Goal: Task Accomplishment & Management: Manage account settings

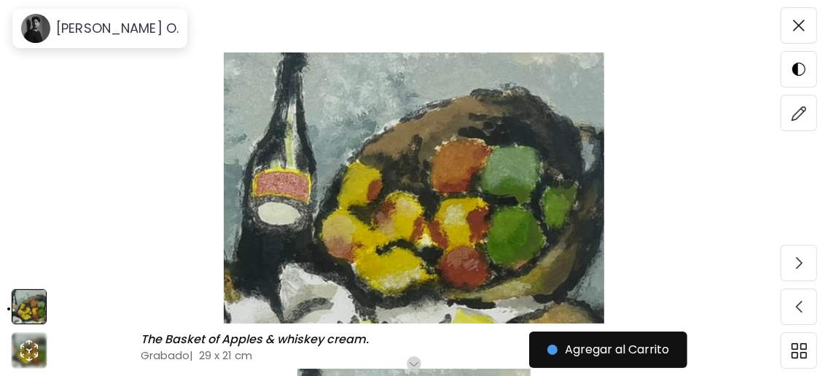
scroll to position [96, 0]
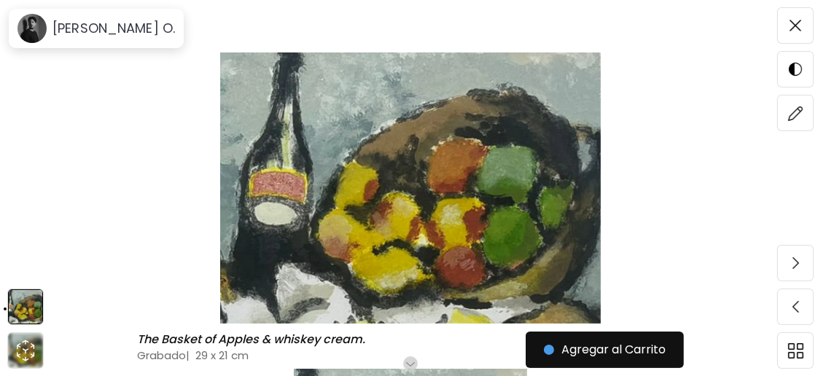
click at [407, 160] on img at bounding box center [410, 188] width 699 height 271
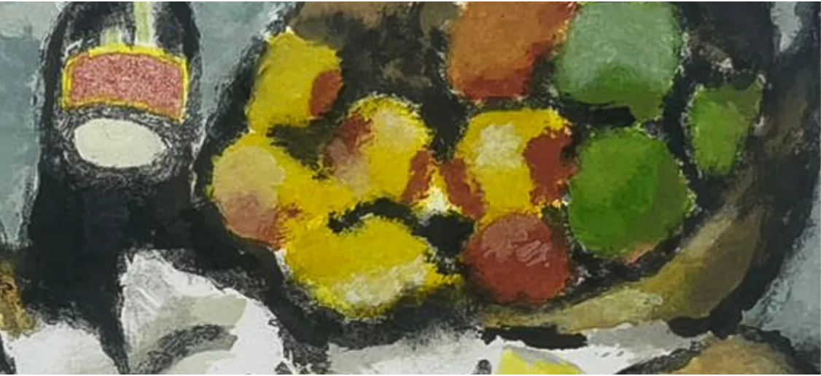
scroll to position [0, 0]
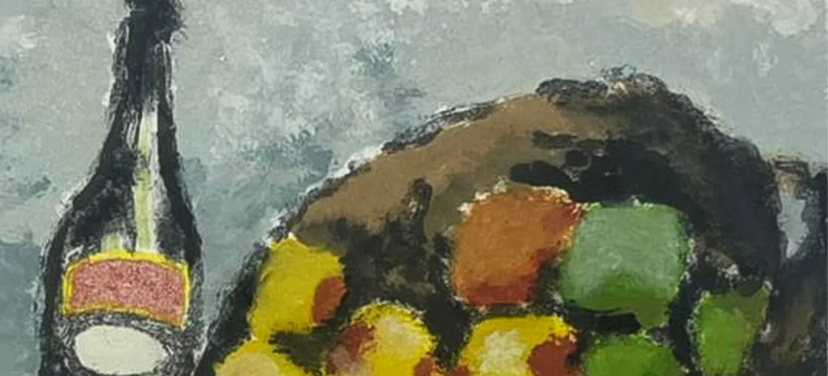
click at [408, 160] on img at bounding box center [414, 295] width 828 height 590
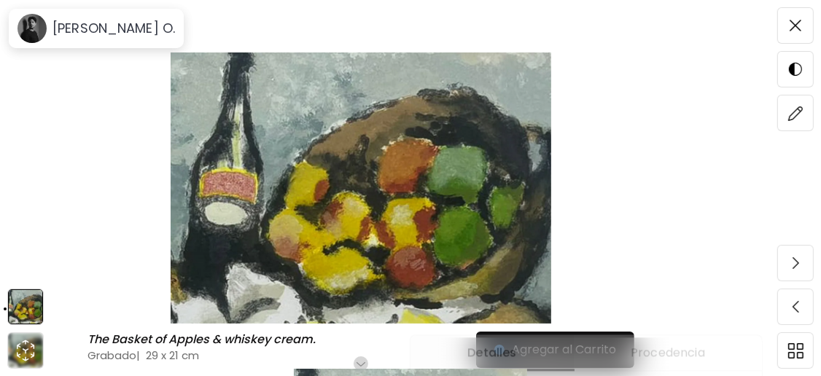
scroll to position [194, 0]
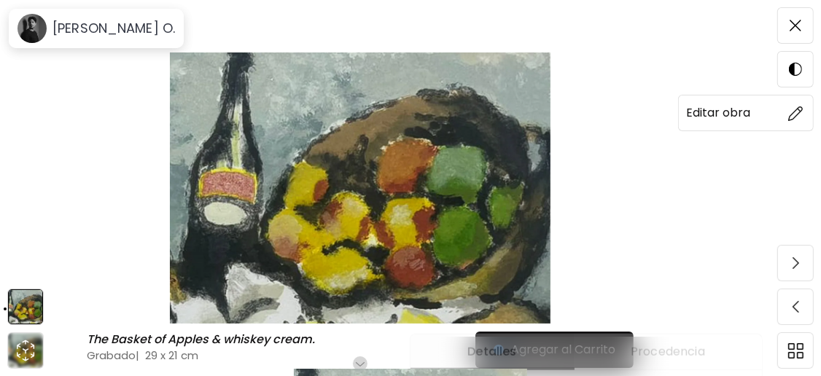
click at [804, 112] on span at bounding box center [795, 113] width 31 height 31
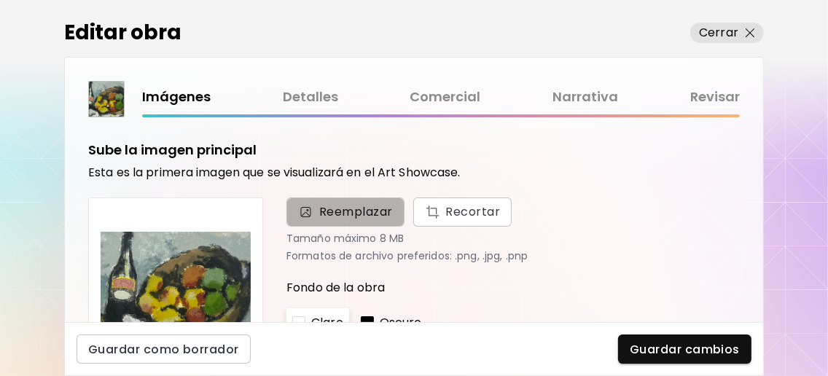
click at [362, 219] on span "Reemplazar" at bounding box center [356, 212] width 74 height 18
click at [0, 0] on input "Reemplazar Recortar" at bounding box center [0, 0] width 0 height 0
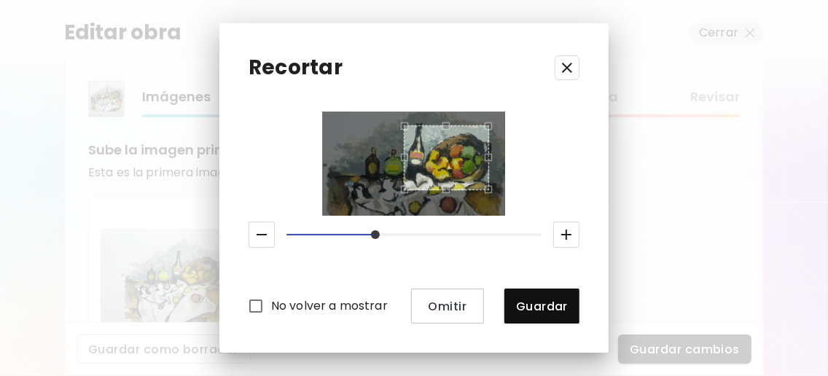
click at [253, 228] on icon "button" at bounding box center [262, 235] width 18 height 18
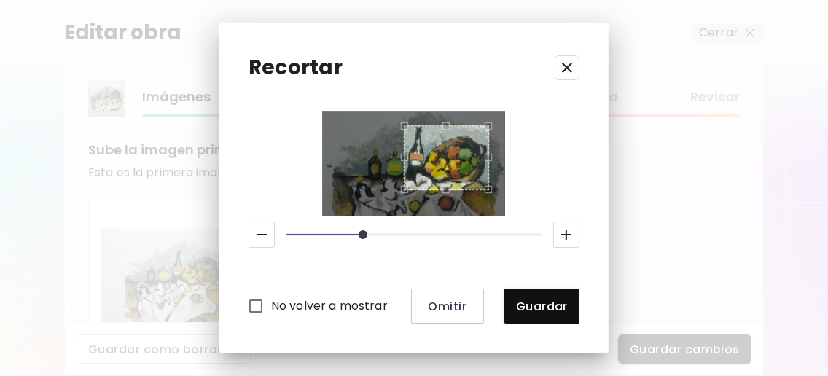
click at [253, 228] on icon "button" at bounding box center [262, 235] width 18 height 18
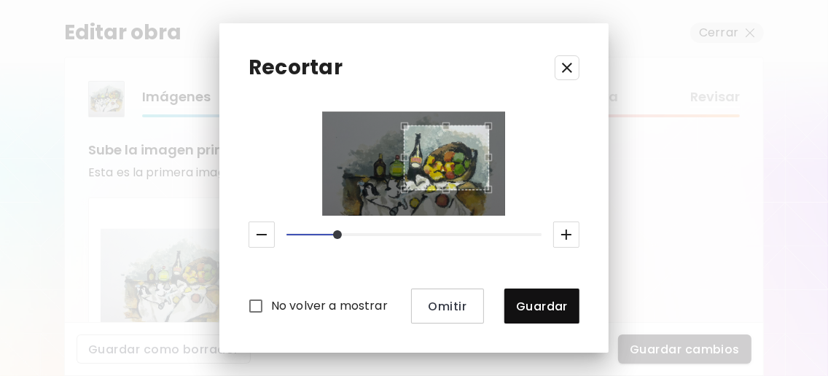
click at [253, 228] on icon "button" at bounding box center [262, 235] width 18 height 18
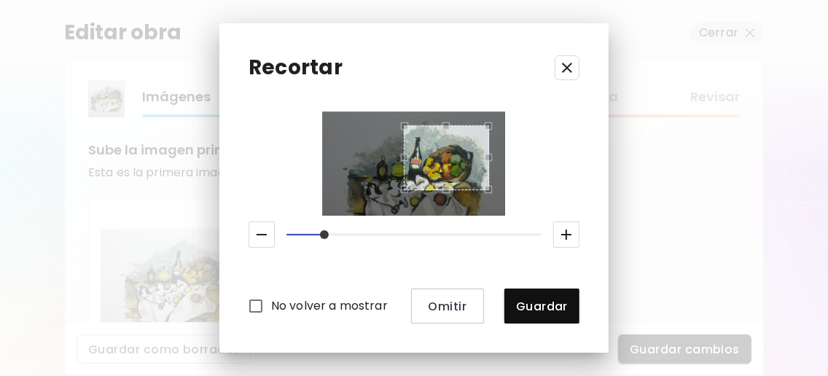
click at [253, 228] on icon "button" at bounding box center [262, 235] width 18 height 18
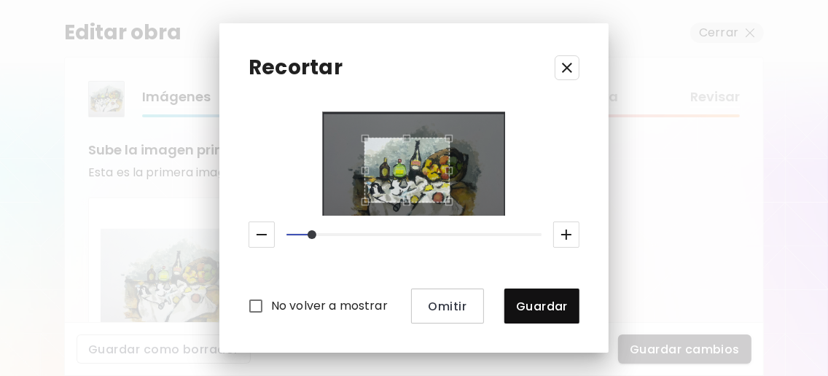
click at [405, 174] on div "Use the arrow keys to move the crop selection area" at bounding box center [407, 170] width 85 height 65
click at [497, 218] on div "No volver a mostrar Omitir Guardar" at bounding box center [414, 217] width 331 height 211
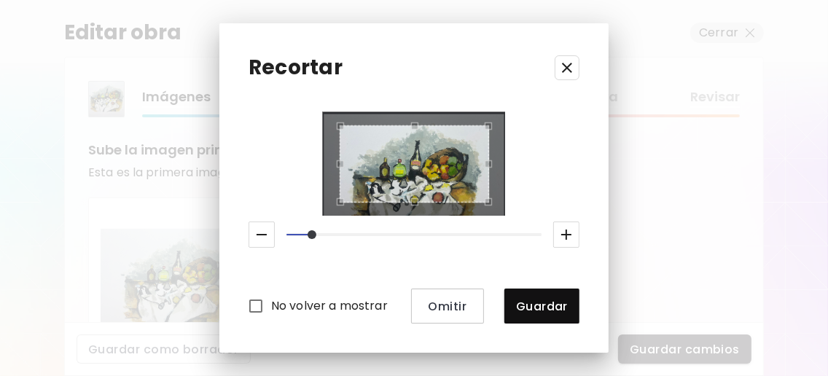
click at [339, 125] on div at bounding box center [414, 163] width 150 height 77
click at [419, 217] on div "No volver a mostrar Omitir Guardar" at bounding box center [414, 217] width 331 height 211
click at [409, 127] on div "Use the arrow keys to move the crop selection area" at bounding box center [414, 163] width 150 height 77
click at [253, 230] on icon "button" at bounding box center [262, 235] width 18 height 18
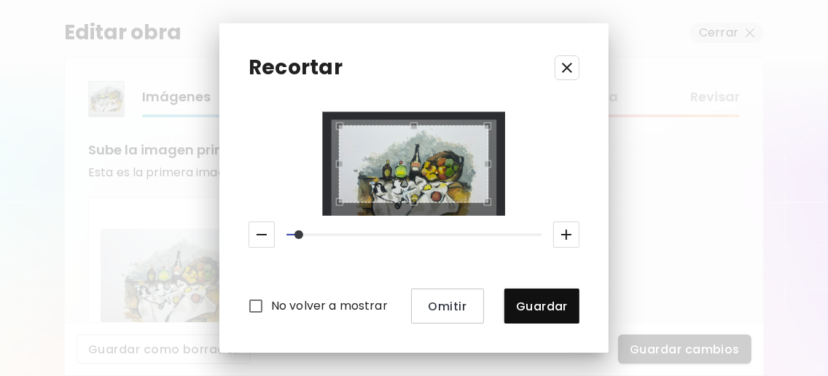
click at [253, 230] on icon "button" at bounding box center [262, 235] width 18 height 18
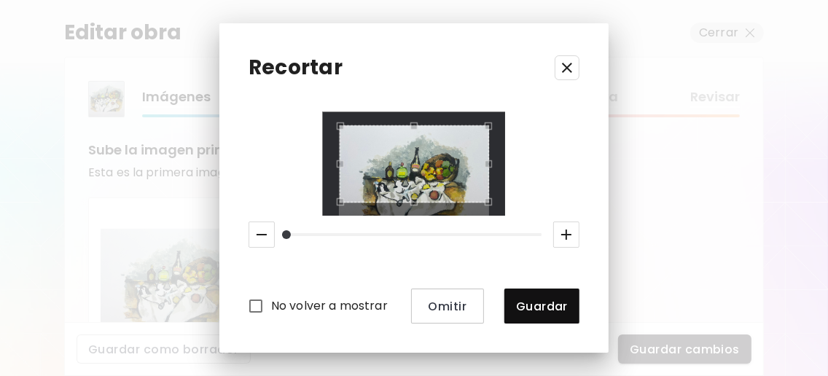
click at [417, 192] on div "Use the arrow keys to move the crop selection area" at bounding box center [415, 163] width 150 height 77
click at [253, 228] on icon "button" at bounding box center [262, 235] width 18 height 18
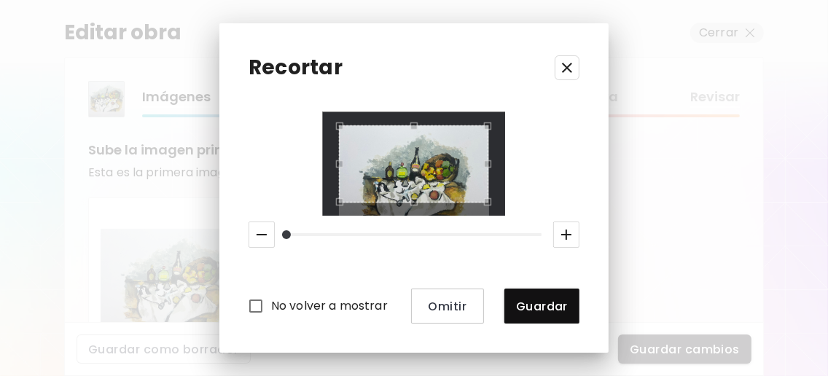
click at [467, 172] on div "Use the arrow keys to move the crop selection area" at bounding box center [414, 163] width 150 height 77
click at [483, 219] on div "No volver a mostrar Omitir Guardar" at bounding box center [414, 217] width 331 height 211
click at [576, 69] on icon "button" at bounding box center [568, 68] width 18 height 18
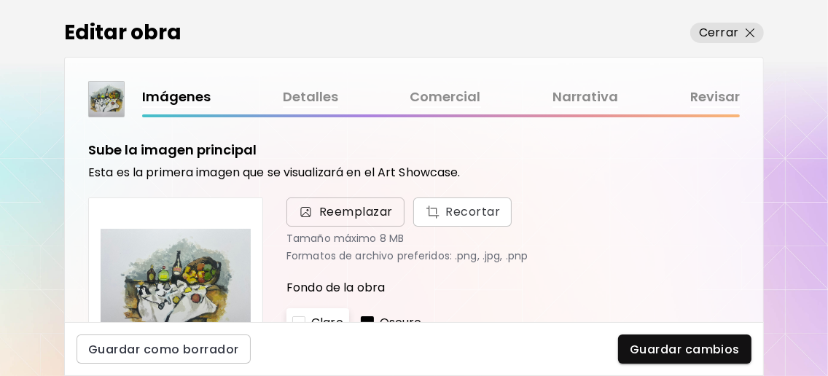
click at [374, 213] on span "Reemplazar" at bounding box center [356, 212] width 74 height 18
click at [0, 0] on input "Reemplazar Recortar" at bounding box center [0, 0] width 0 height 0
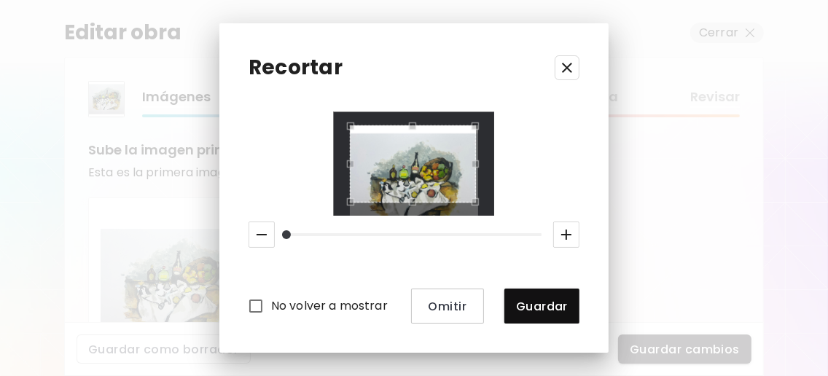
click at [434, 144] on div "Use the arrow keys to move the crop selection area" at bounding box center [413, 163] width 126 height 77
click at [436, 202] on div at bounding box center [414, 163] width 129 height 77
click at [575, 228] on icon "button" at bounding box center [567, 235] width 18 height 18
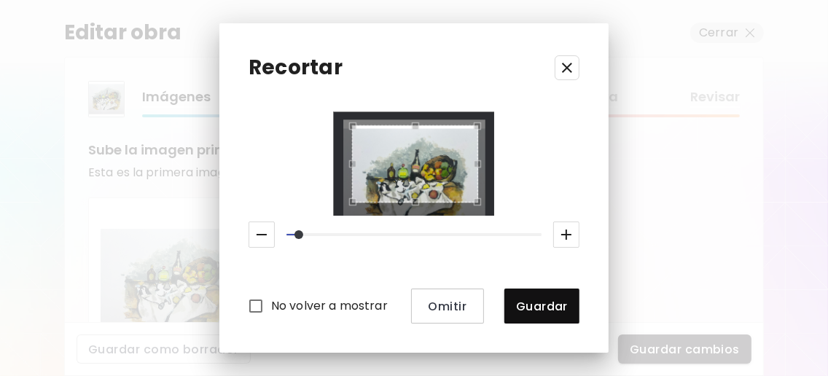
click at [453, 187] on div "Use the arrow keys to move the crop selection area" at bounding box center [415, 163] width 126 height 77
click at [460, 188] on div "Use the arrow keys to move the crop selection area" at bounding box center [415, 163] width 126 height 77
click at [451, 195] on div "Use the arrow keys to move the crop selection area" at bounding box center [415, 163] width 126 height 77
click at [576, 69] on icon "button" at bounding box center [568, 68] width 18 height 18
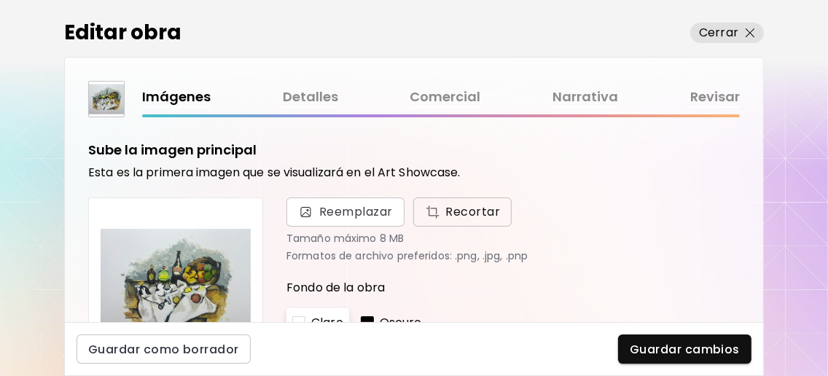
click at [477, 210] on span "Recortar" at bounding box center [463, 212] width 76 height 18
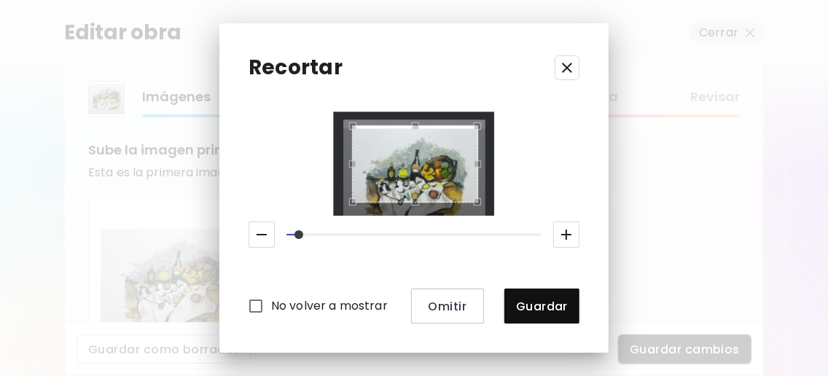
click at [486, 230] on div "No volver a mostrar Omitir Guardar" at bounding box center [414, 217] width 331 height 211
click at [445, 160] on div "Use the arrow keys to move the crop selection area" at bounding box center [415, 163] width 126 height 77
click at [253, 235] on icon "button" at bounding box center [262, 235] width 18 height 18
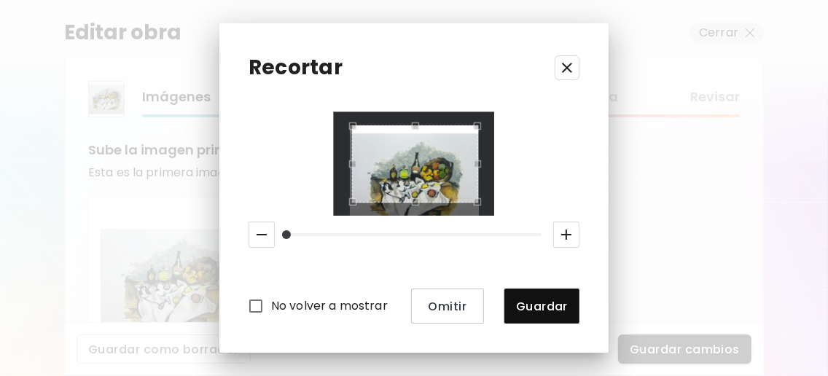
click at [253, 235] on icon "button" at bounding box center [262, 235] width 18 height 18
click at [403, 137] on div "Use the arrow keys to move the crop selection area" at bounding box center [415, 163] width 126 height 77
click at [576, 63] on icon "button" at bounding box center [568, 68] width 18 height 18
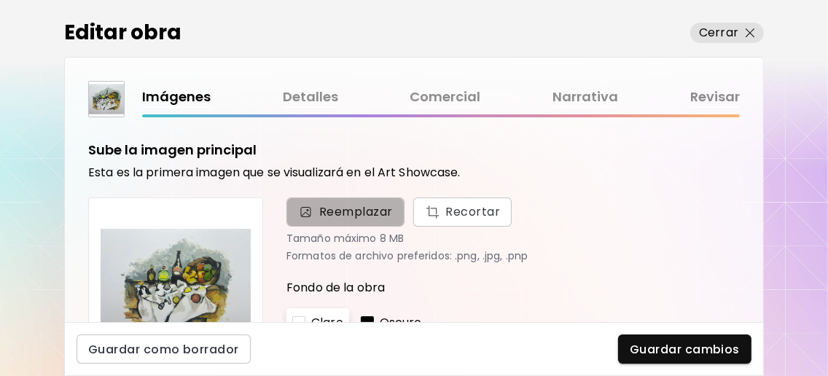
click at [372, 220] on span "Reemplazar" at bounding box center [356, 212] width 74 height 18
click at [0, 0] on input "Reemplazar Recortar" at bounding box center [0, 0] width 0 height 0
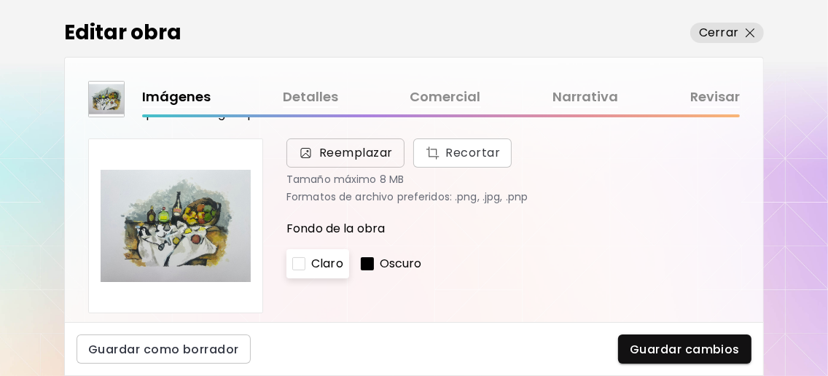
scroll to position [96, 0]
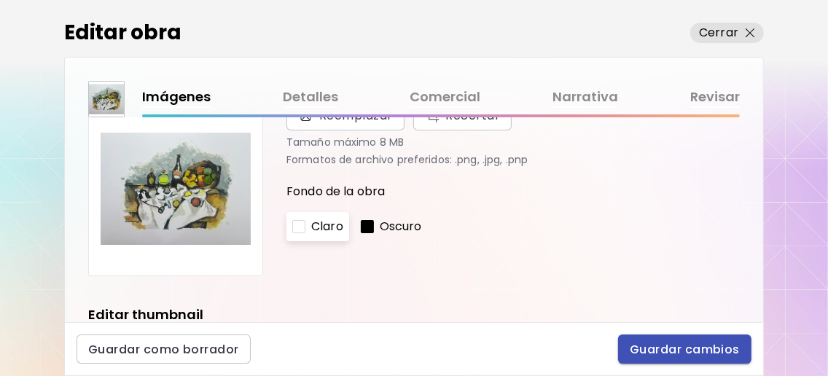
click at [674, 346] on span "Guardar cambios" at bounding box center [685, 349] width 110 height 15
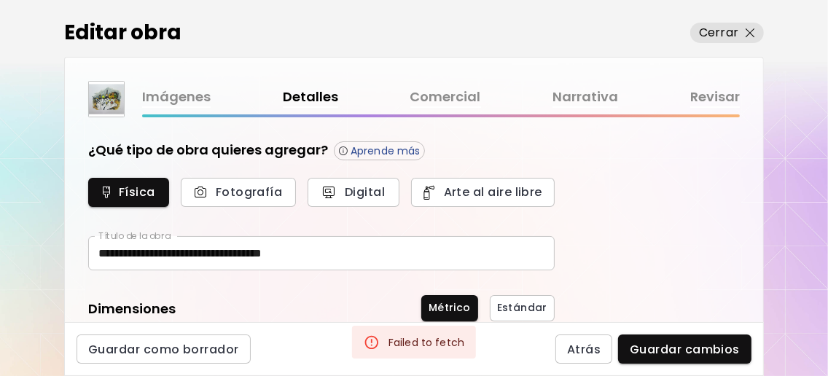
type input "**********"
click at [176, 92] on link "Imágenes" at bounding box center [176, 97] width 69 height 21
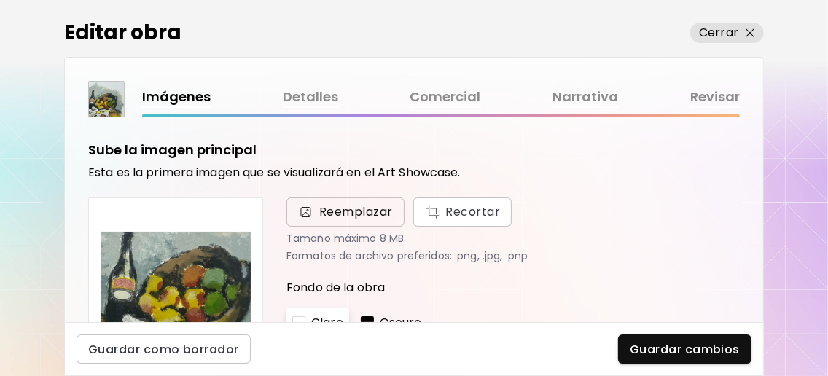
click at [348, 215] on span "Reemplazar" at bounding box center [356, 212] width 74 height 18
click at [0, 0] on input "Reemplazar Recortar" at bounding box center [0, 0] width 0 height 0
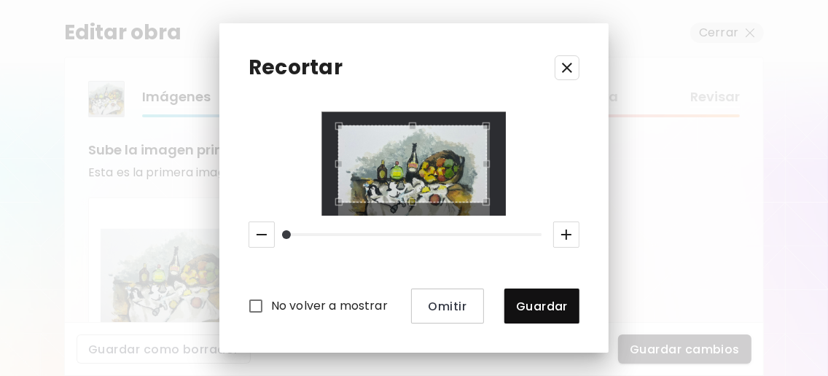
click at [414, 244] on div "No volver a mostrar Omitir Guardar" at bounding box center [414, 217] width 331 height 211
click at [415, 131] on div "Use the arrow keys to move the crop selection area" at bounding box center [412, 163] width 149 height 77
click at [423, 198] on div "Use the arrow keys to move the crop selection area" at bounding box center [413, 163] width 149 height 77
click at [345, 160] on div "Use the up and down arrow keys to move the west drag handle to change the crop …" at bounding box center [345, 160] width 0 height 0
click at [478, 126] on div "Use the arrow keys to move the crop selection area" at bounding box center [414, 126] width 131 height 0
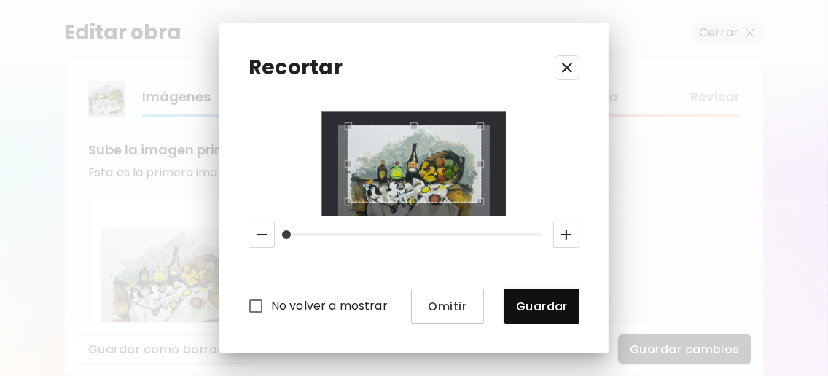
click at [419, 224] on div "No volver a mostrar Omitir Guardar" at bounding box center [414, 217] width 331 height 211
click at [424, 138] on div "Use the arrow keys to move the crop selection area" at bounding box center [413, 163] width 133 height 77
click at [426, 139] on div "Use the arrow keys to move the crop selection area" at bounding box center [414, 163] width 133 height 77
click at [572, 70] on icon "button" at bounding box center [567, 68] width 10 height 10
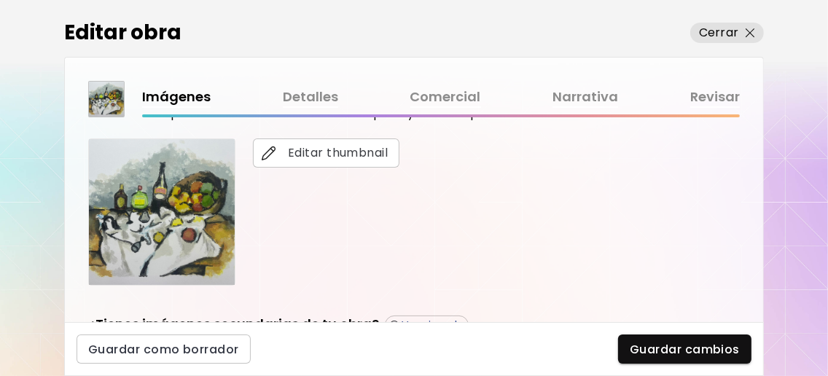
scroll to position [291, 0]
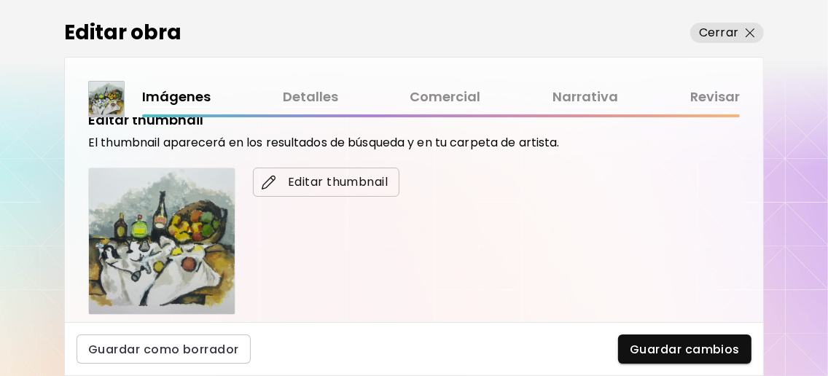
click at [333, 174] on span "Editar thumbnail" at bounding box center [326, 183] width 123 height 18
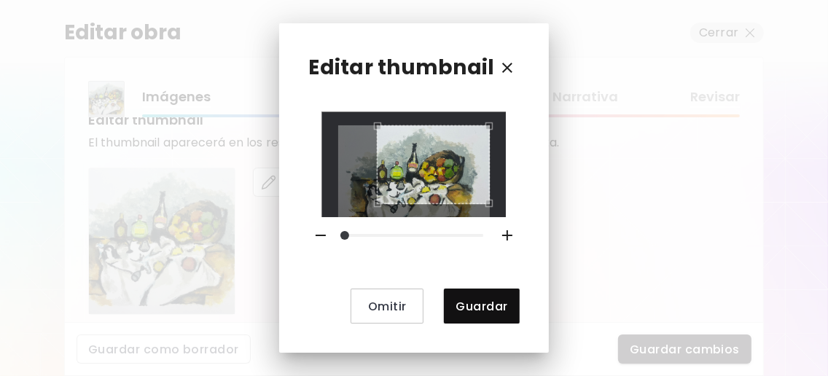
click at [398, 191] on div "Use the arrow keys to move the crop selection area" at bounding box center [433, 164] width 113 height 79
click at [477, 128] on div at bounding box center [414, 164] width 152 height 79
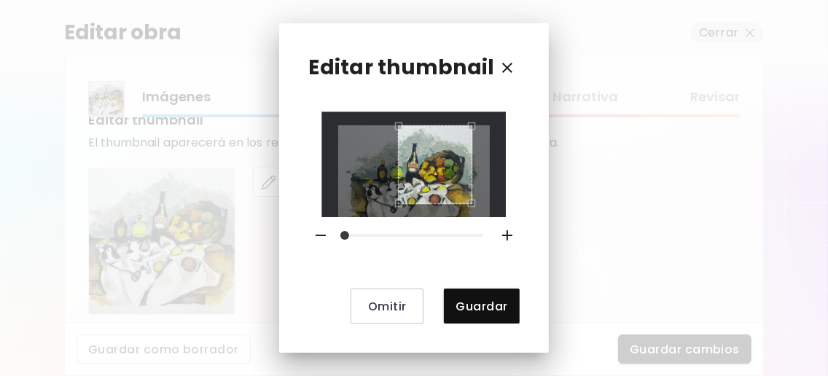
click at [432, 175] on div "Use the arrow keys to move the crop selection area" at bounding box center [435, 164] width 74 height 79
click at [404, 152] on div "Use the arrow keys to move the crop selection area" at bounding box center [438, 167] width 69 height 73
click at [482, 204] on div at bounding box center [414, 164] width 152 height 79
click at [395, 123] on div "Use the arrow keys to move the north west drag handle to change the crop select…" at bounding box center [395, 123] width 0 height 0
click at [435, 160] on div "Use the arrow keys to move the crop selection area" at bounding box center [440, 164] width 74 height 79
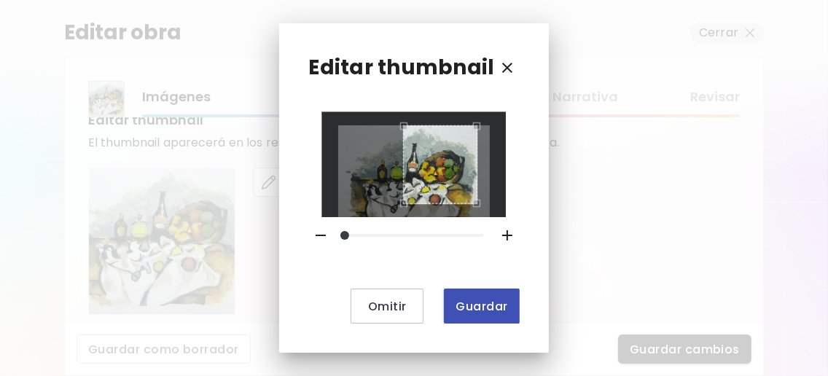
click at [471, 306] on span "Guardar" at bounding box center [482, 306] width 52 height 15
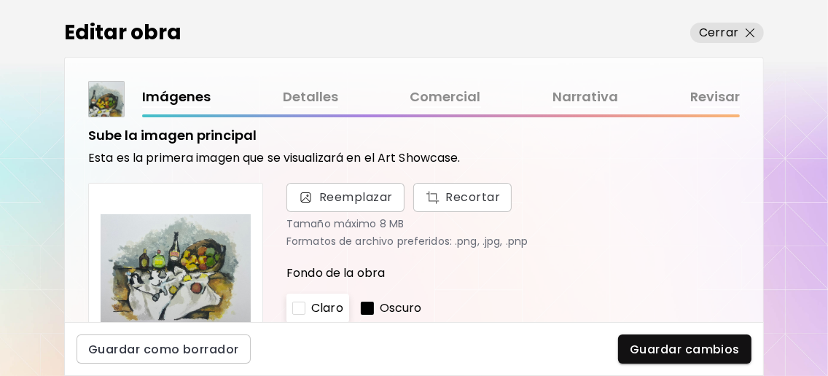
scroll to position [0, 0]
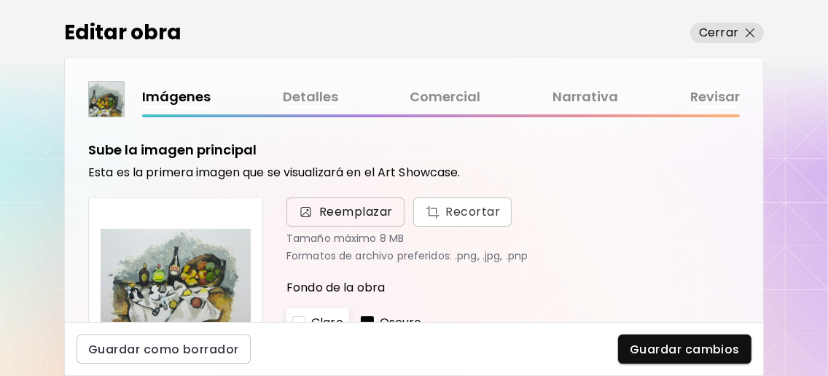
click at [369, 209] on span "Reemplazar" at bounding box center [356, 212] width 74 height 18
click at [0, 0] on input "Reemplazar Recortar" at bounding box center [0, 0] width 0 height 0
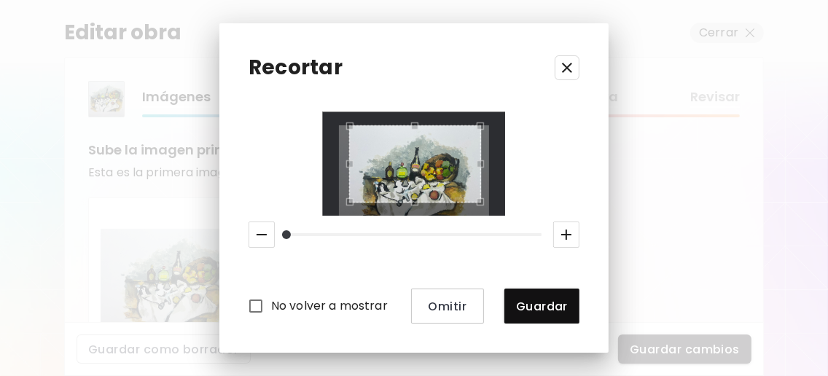
click at [427, 144] on div "Use the arrow keys to move the crop selection area" at bounding box center [415, 163] width 132 height 77
click at [576, 62] on icon "button" at bounding box center [568, 68] width 18 height 18
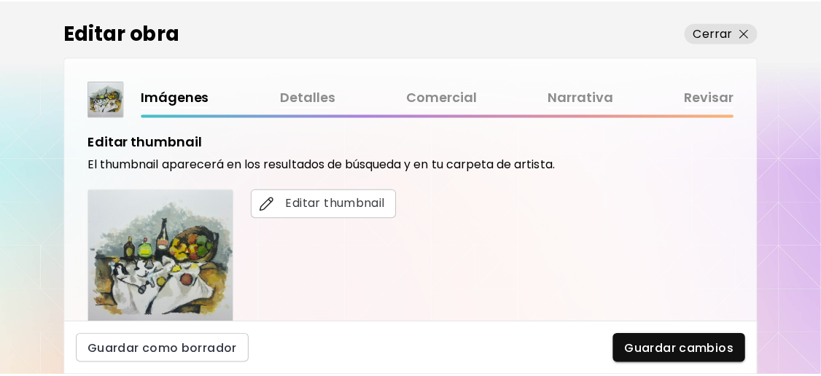
scroll to position [291, 0]
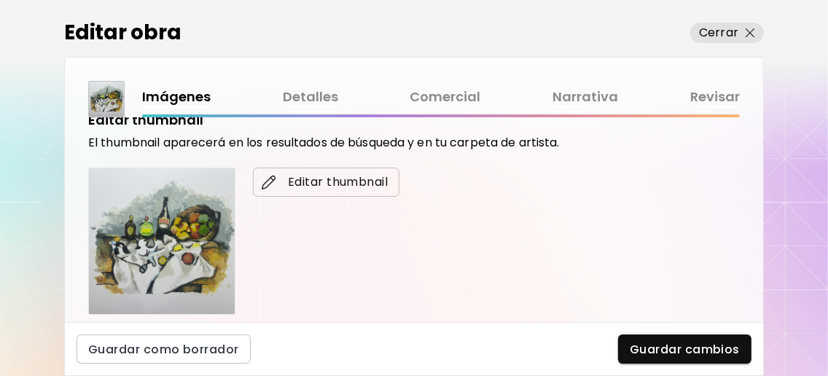
click at [306, 187] on span "Editar thumbnail" at bounding box center [326, 183] width 123 height 18
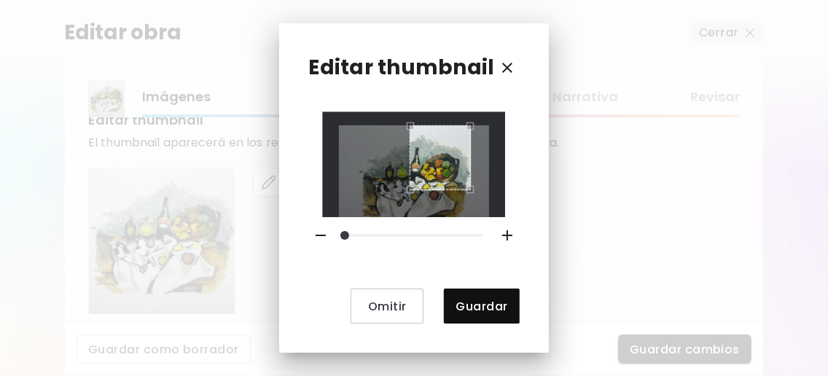
click at [407, 203] on div at bounding box center [414, 164] width 150 height 79
click at [430, 163] on div "Use the arrow keys to move the crop selection area" at bounding box center [440, 165] width 61 height 65
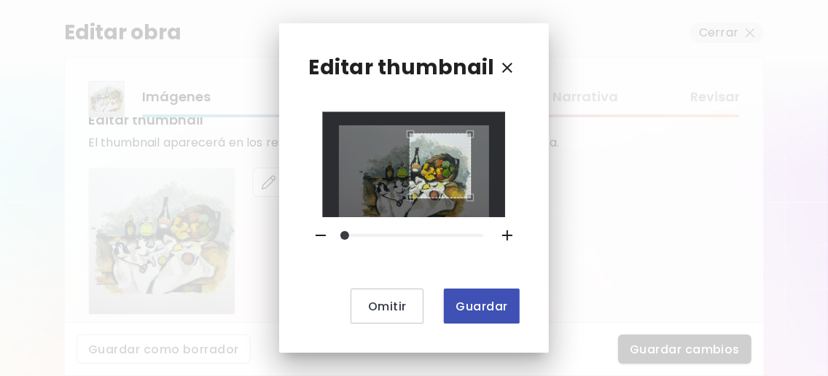
click at [481, 295] on button "Guardar" at bounding box center [481, 306] width 75 height 35
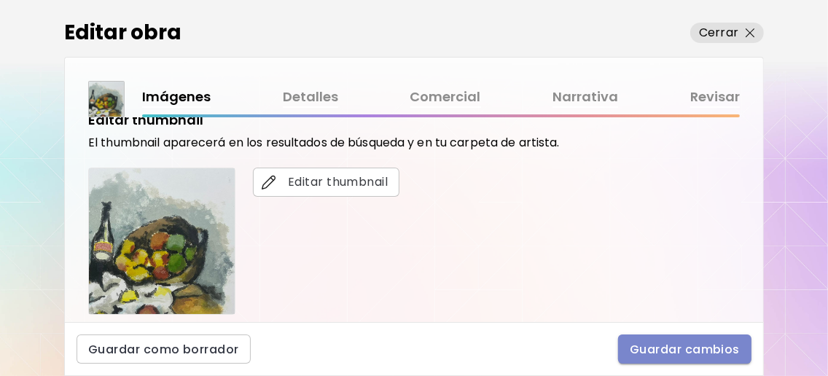
click at [715, 345] on span "Guardar cambios" at bounding box center [685, 349] width 110 height 15
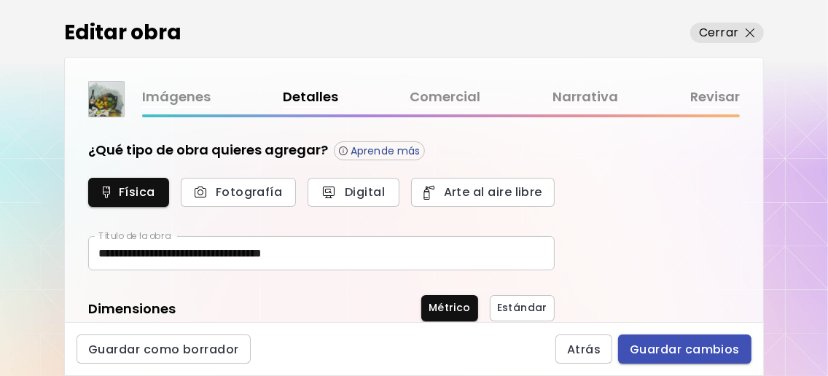
type input "**********"
click at [703, 352] on span "Guardar cambios" at bounding box center [685, 349] width 110 height 15
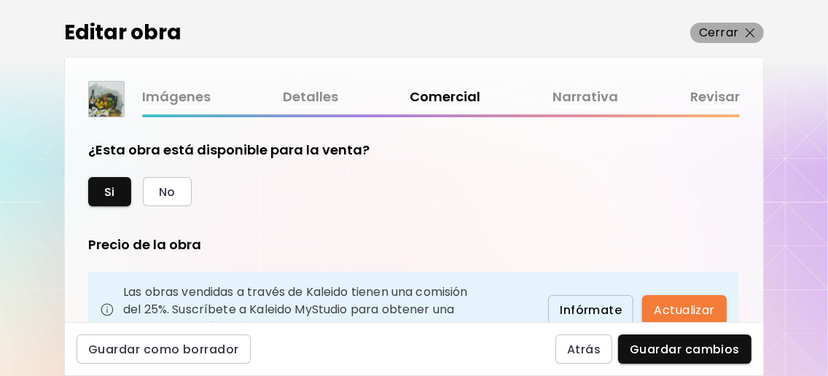
click at [764, 32] on button "Cerrar" at bounding box center [728, 33] width 74 height 20
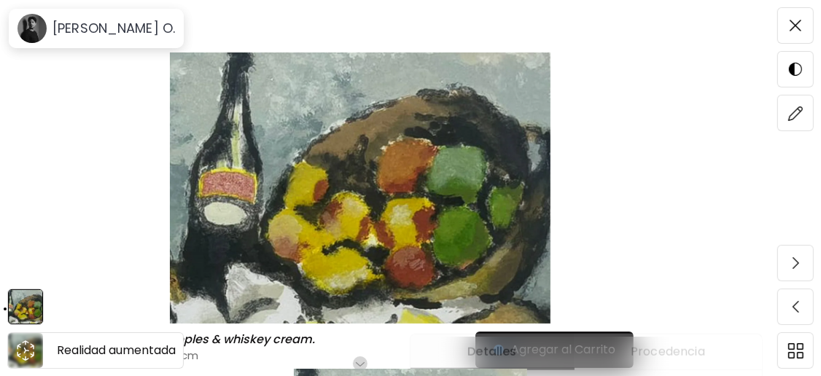
click at [34, 349] on icon "animation" at bounding box center [25, 350] width 23 height 23
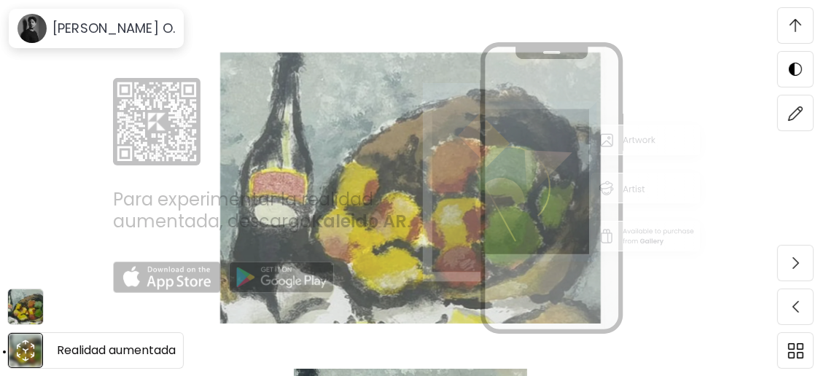
scroll to position [567, 0]
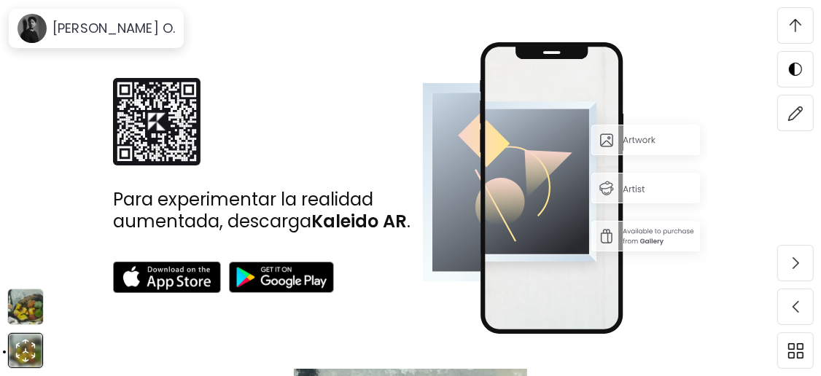
click at [28, 303] on img at bounding box center [25, 307] width 35 height 35
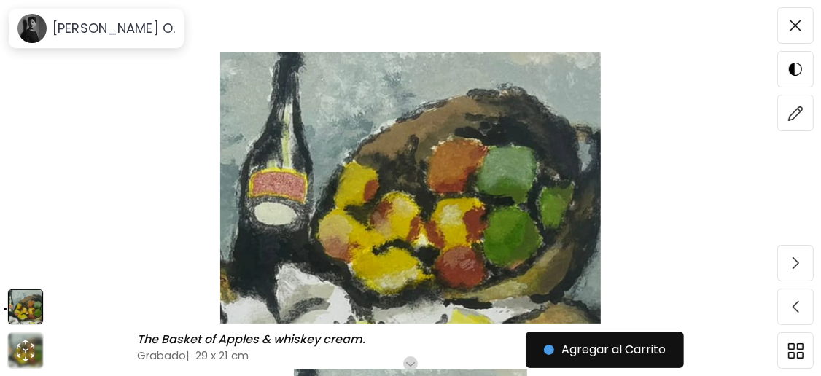
scroll to position [96, 0]
click at [415, 170] on img at bounding box center [410, 188] width 699 height 271
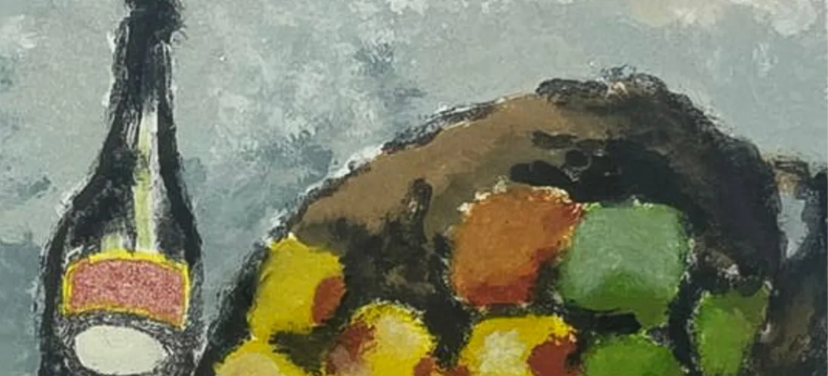
click at [399, 177] on img at bounding box center [414, 295] width 828 height 590
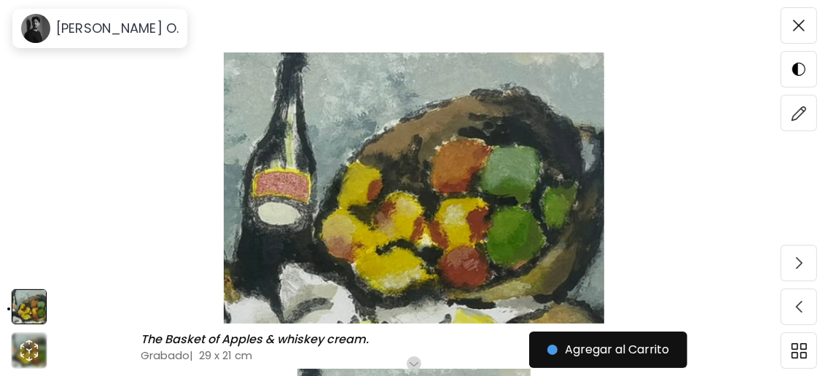
scroll to position [0, 0]
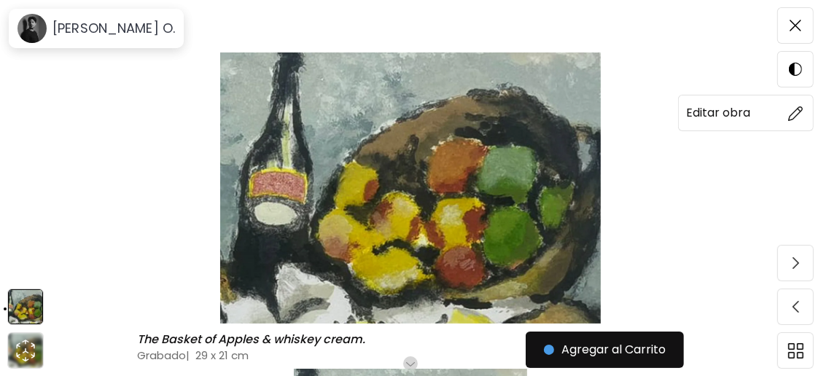
click at [792, 123] on span at bounding box center [795, 113] width 31 height 31
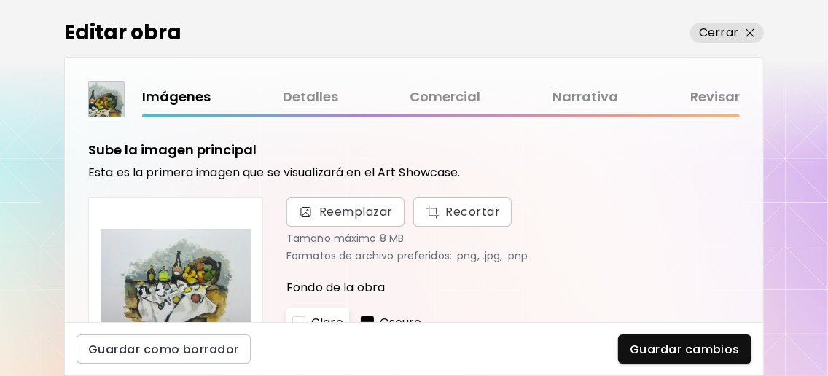
scroll to position [96, 0]
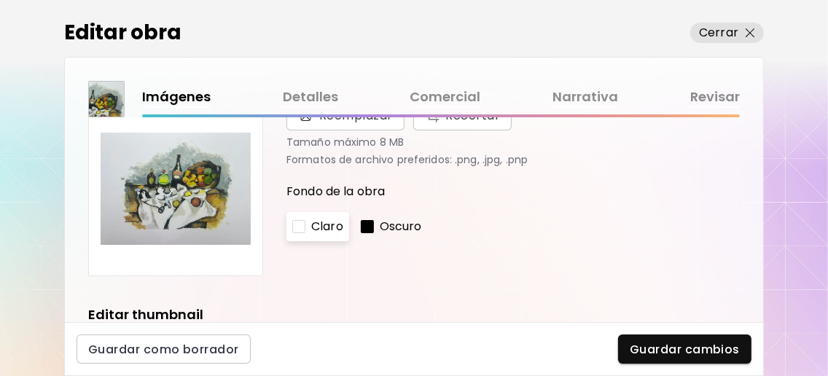
click at [309, 236] on div "Claro" at bounding box center [318, 226] width 63 height 29
click at [395, 235] on p "Oscuro" at bounding box center [401, 227] width 42 height 18
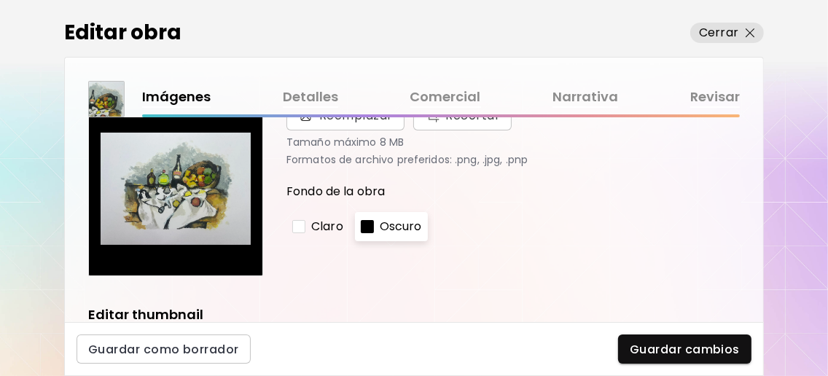
click at [337, 235] on p "Claro" at bounding box center [327, 227] width 32 height 18
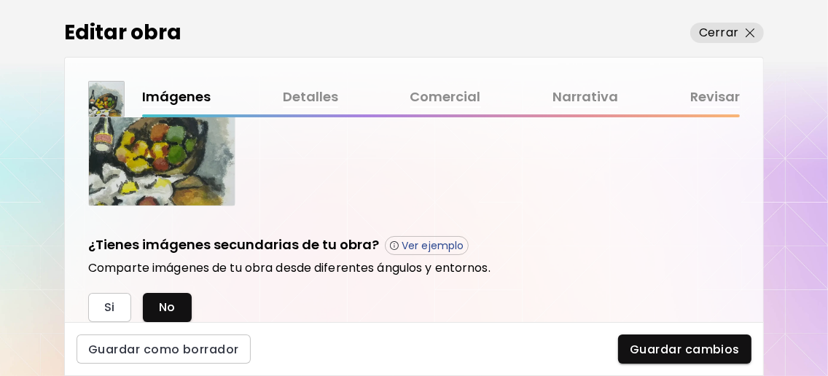
scroll to position [279, 0]
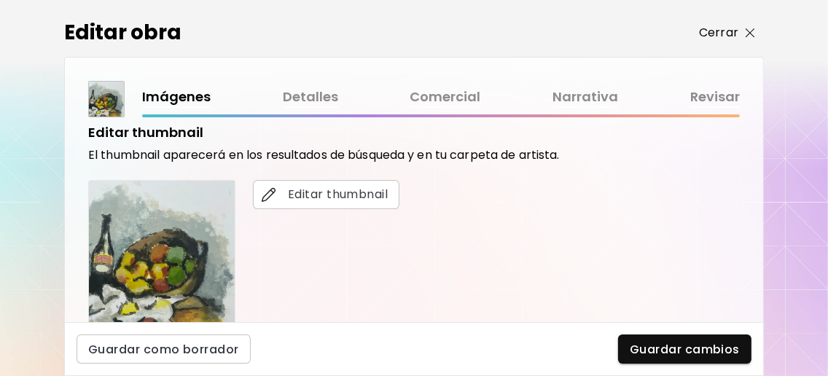
click at [758, 37] on button "Cerrar" at bounding box center [728, 33] width 74 height 20
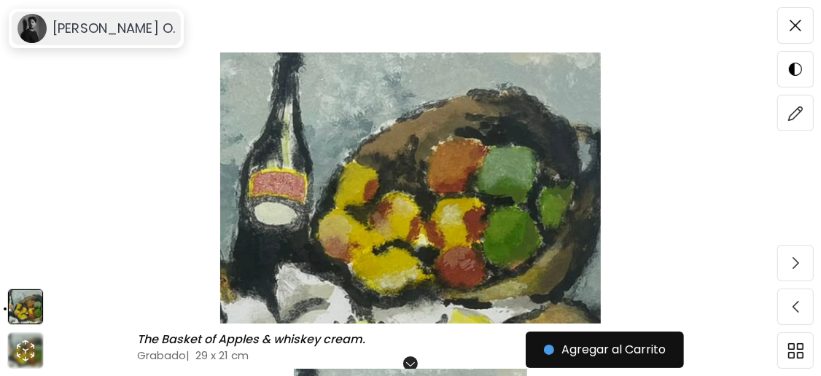
click at [93, 18] on div "[PERSON_NAME] O." at bounding box center [96, 29] width 169 height 34
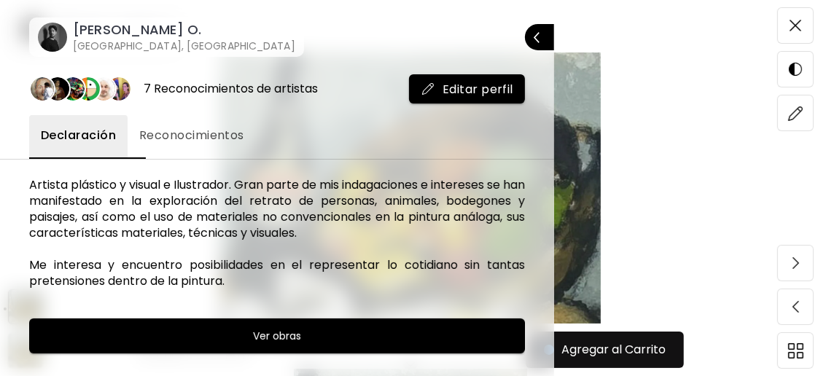
click at [805, 25] on div at bounding box center [410, 188] width 821 height 376
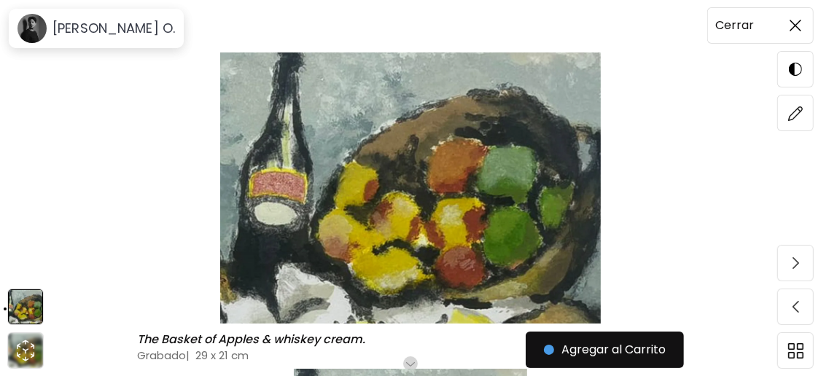
click at [793, 26] on img at bounding box center [796, 26] width 12 height 12
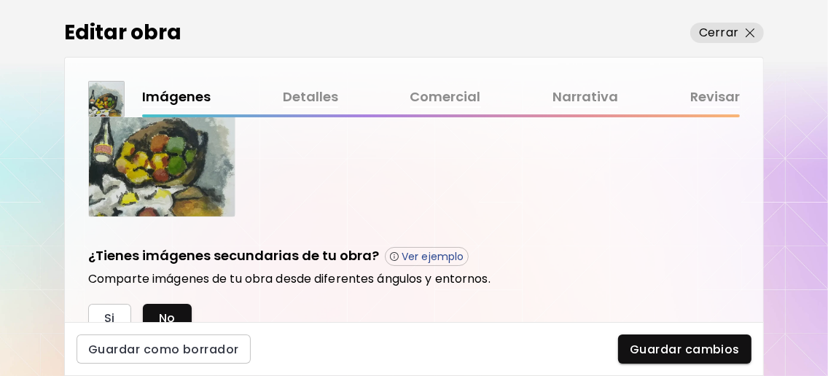
scroll to position [486, 0]
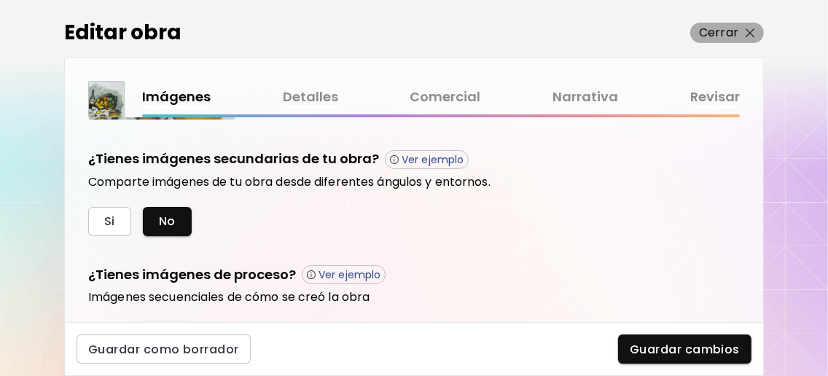
click at [743, 31] on span "Cerrar" at bounding box center [727, 33] width 56 height 18
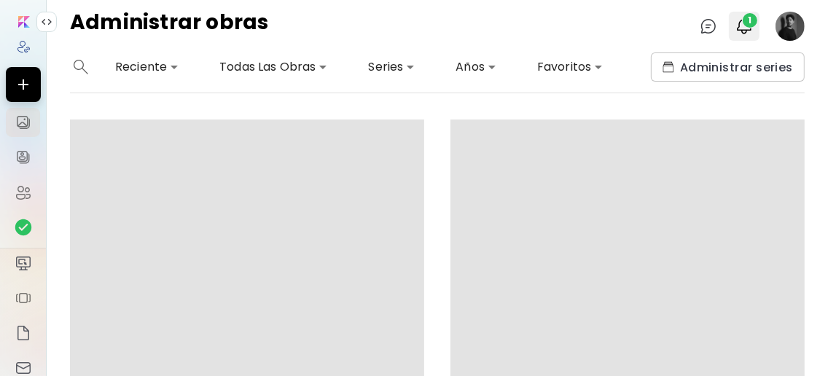
click at [747, 24] on span "1" at bounding box center [750, 20] width 15 height 15
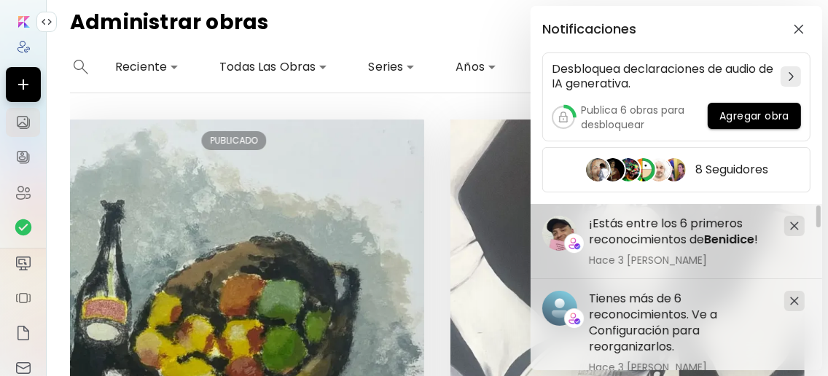
click at [430, 106] on div "Notificaciones Desbloquea declaraciones de audio de IA generativa. Publica 6 ob…" at bounding box center [414, 188] width 828 height 376
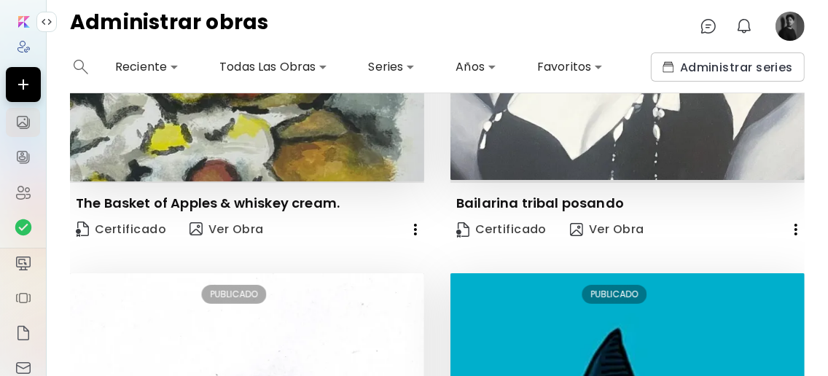
scroll to position [194, 0]
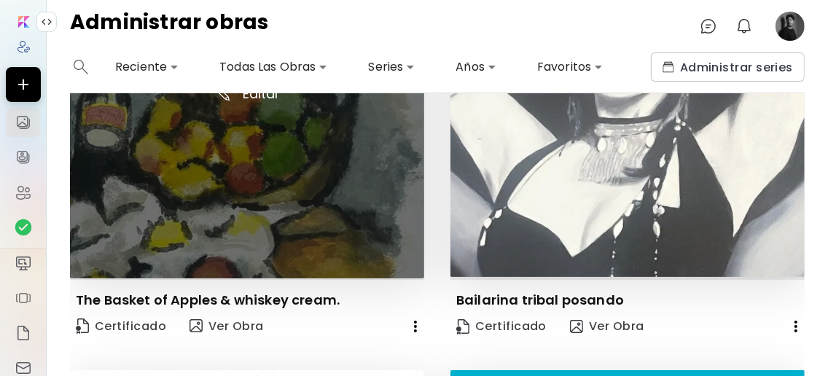
click at [263, 198] on img at bounding box center [247, 102] width 354 height 353
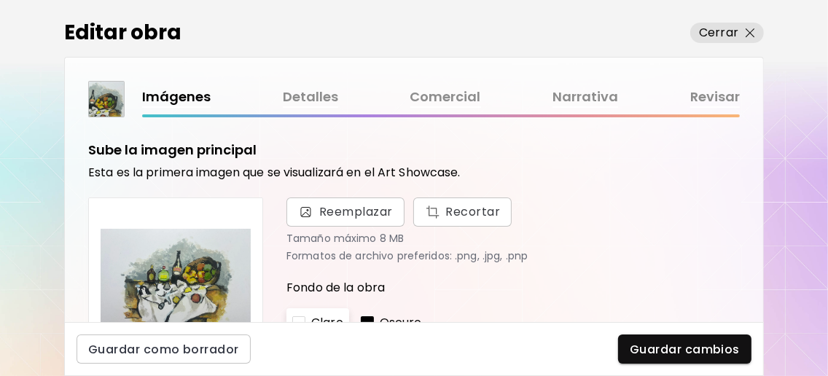
click at [729, 101] on link "Revisar" at bounding box center [716, 97] width 50 height 21
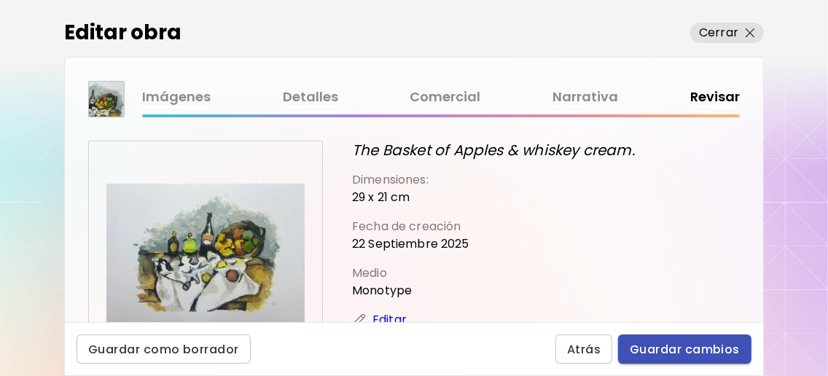
click at [712, 346] on span "Guardar cambios" at bounding box center [685, 349] width 110 height 15
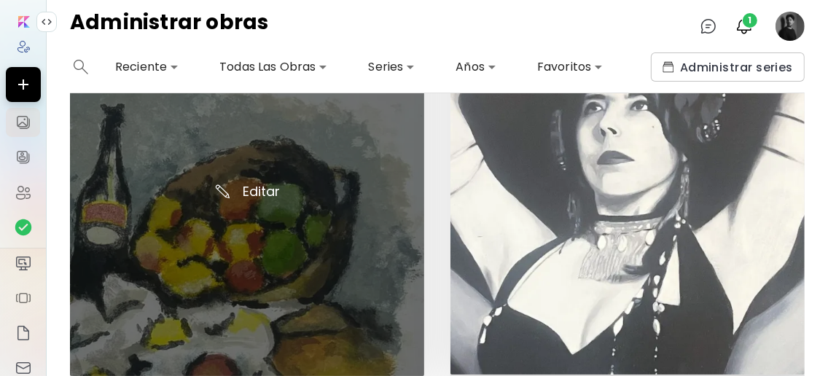
scroll to position [194, 0]
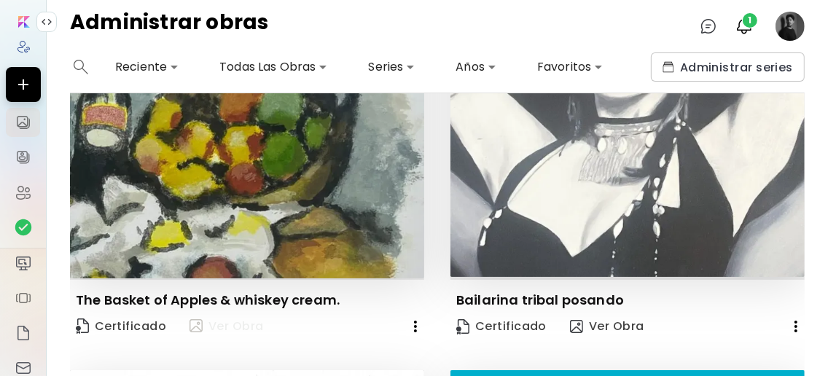
click at [230, 325] on span "Ver Obra" at bounding box center [227, 327] width 74 height 18
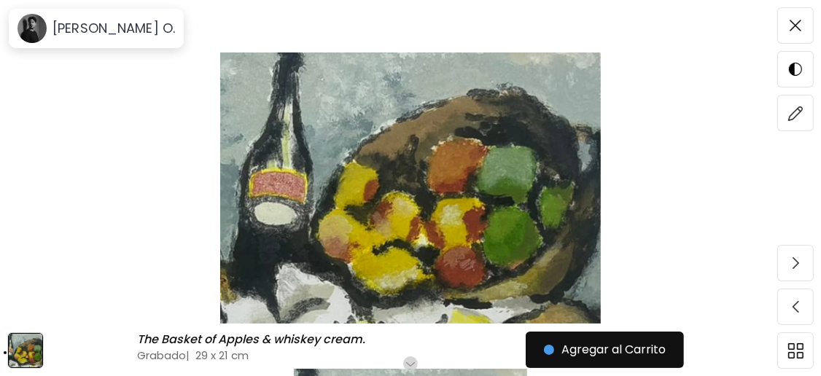
click at [427, 188] on img at bounding box center [410, 188] width 699 height 271
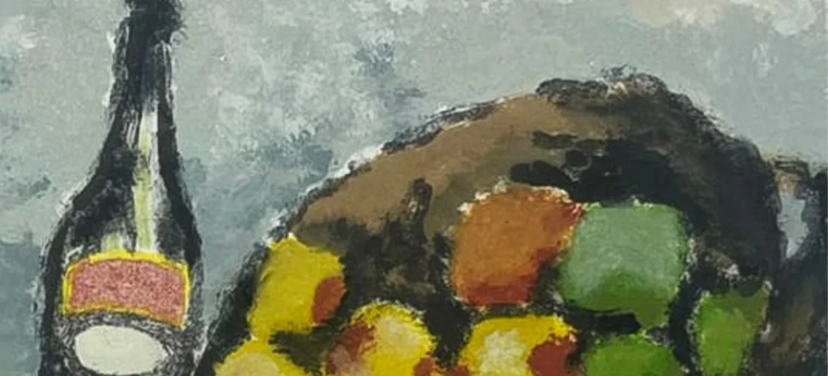
click at [260, 159] on img at bounding box center [414, 295] width 828 height 590
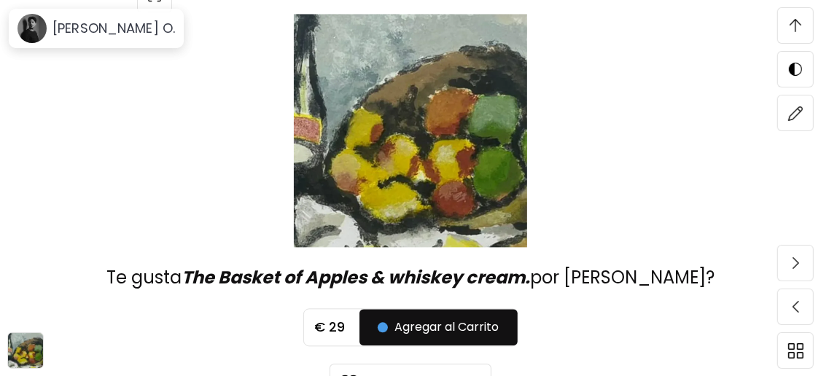
scroll to position [2914, 0]
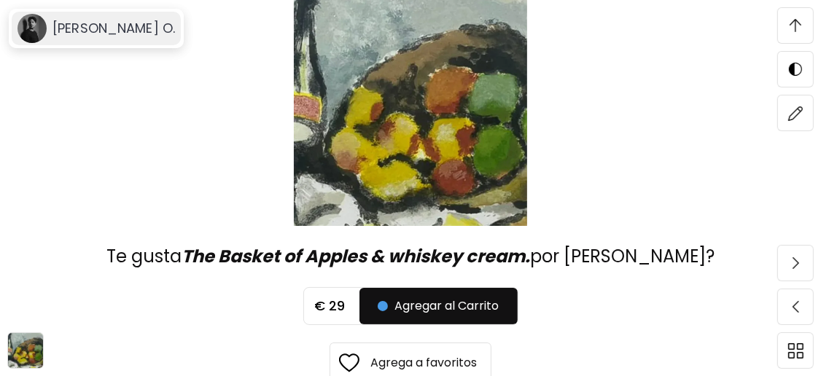
click at [91, 26] on h6 "[PERSON_NAME] O." at bounding box center [114, 29] width 123 height 18
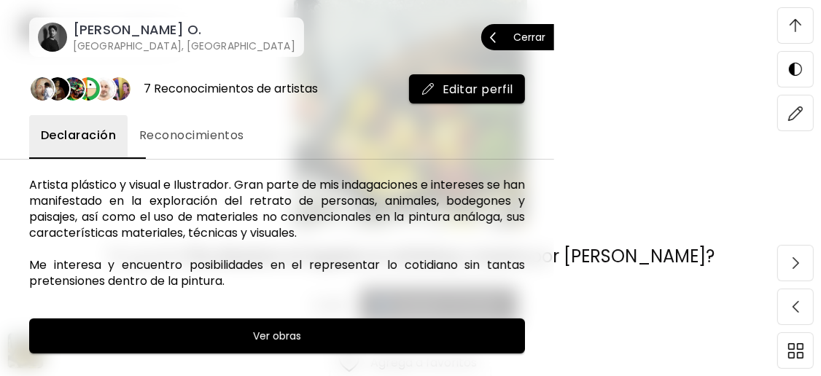
click at [495, 36] on span "Cerrar" at bounding box center [517, 37] width 55 height 31
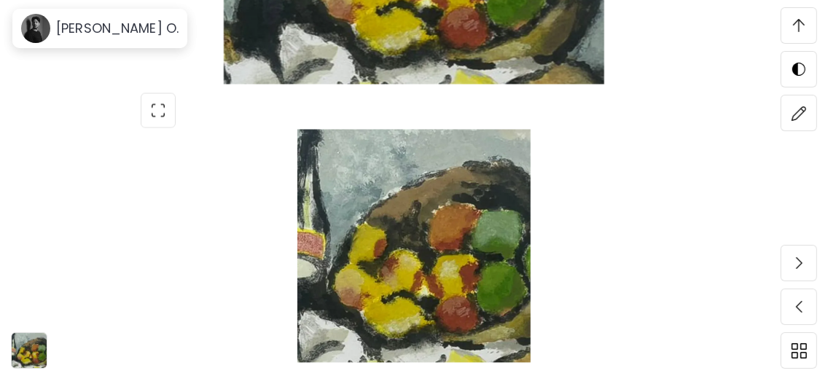
scroll to position [1942, 0]
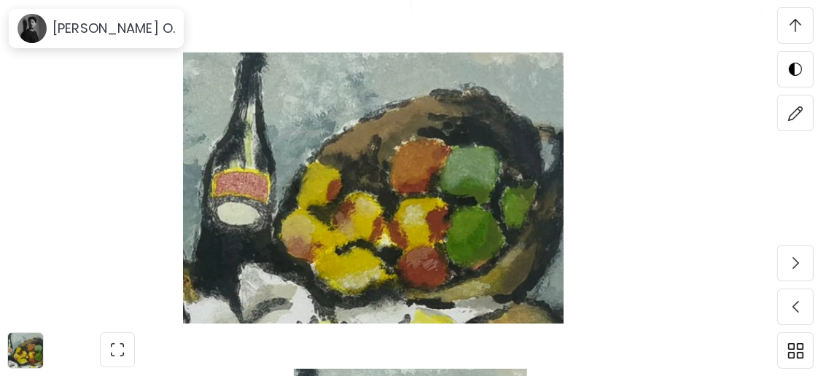
click at [411, 181] on img at bounding box center [373, 188] width 624 height 271
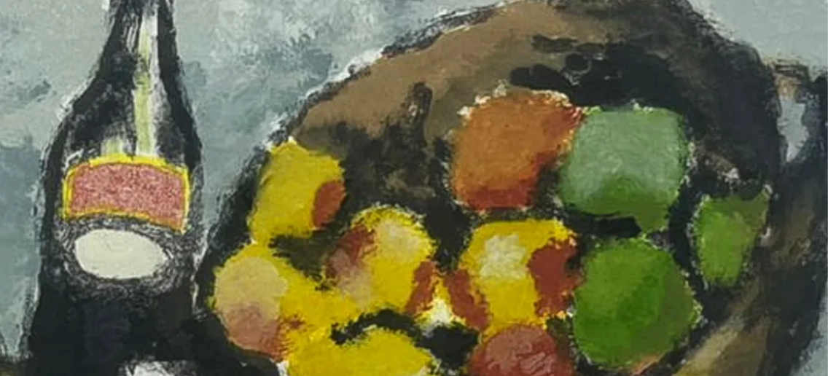
scroll to position [0, 0]
